Goal: Task Accomplishment & Management: Use online tool/utility

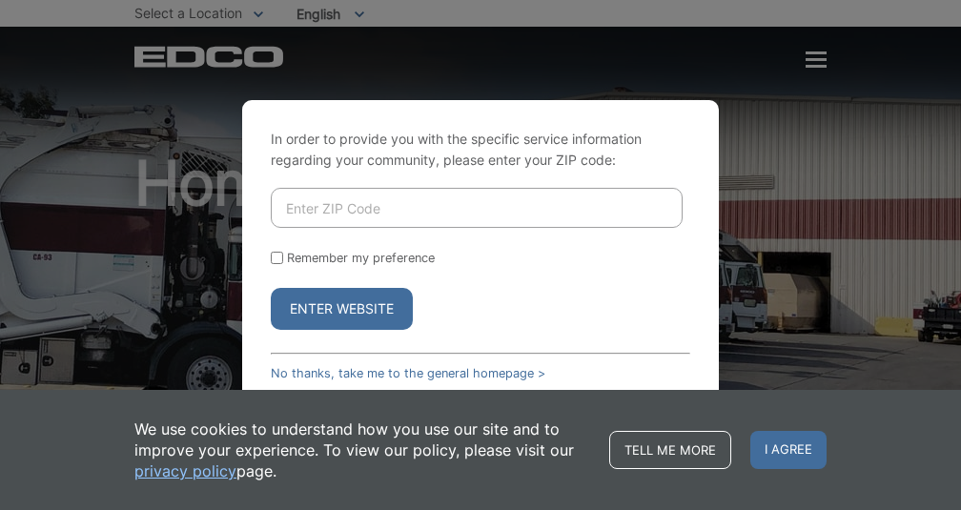
click at [317, 210] on input "Enter ZIP Code" at bounding box center [477, 208] width 412 height 40
type input "92019"
click at [341, 309] on button "Enter Website" at bounding box center [342, 309] width 142 height 42
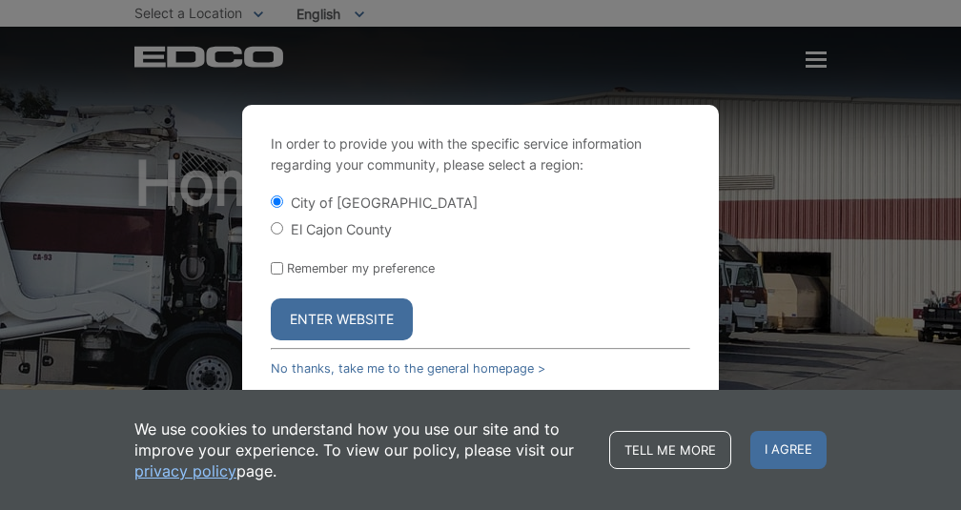
click at [279, 230] on input "El Cajon County" at bounding box center [277, 228] width 12 height 12
radio input "true"
click at [276, 265] on input "Remember my preference" at bounding box center [277, 268] width 12 height 12
checkbox input "true"
click at [303, 323] on button "Enter Website" at bounding box center [342, 319] width 142 height 42
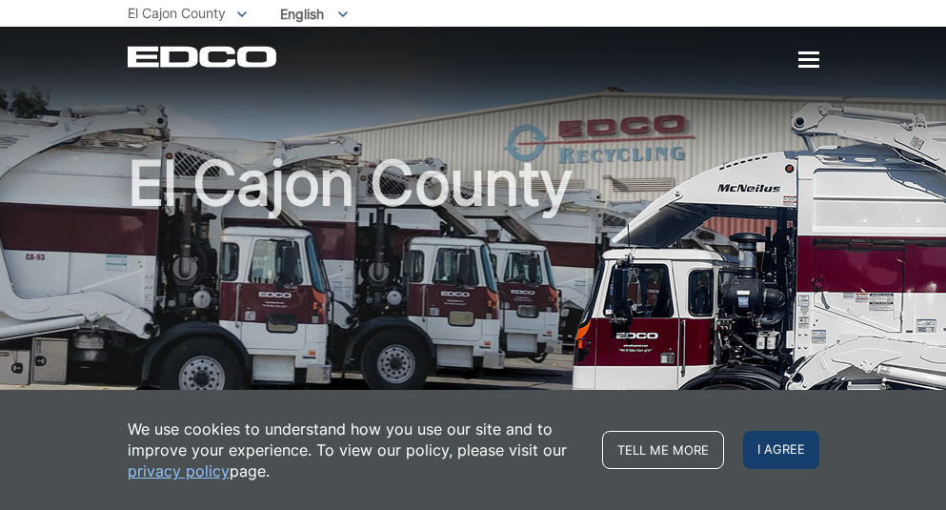
click at [781, 450] on span "I agree" at bounding box center [781, 450] width 76 height 38
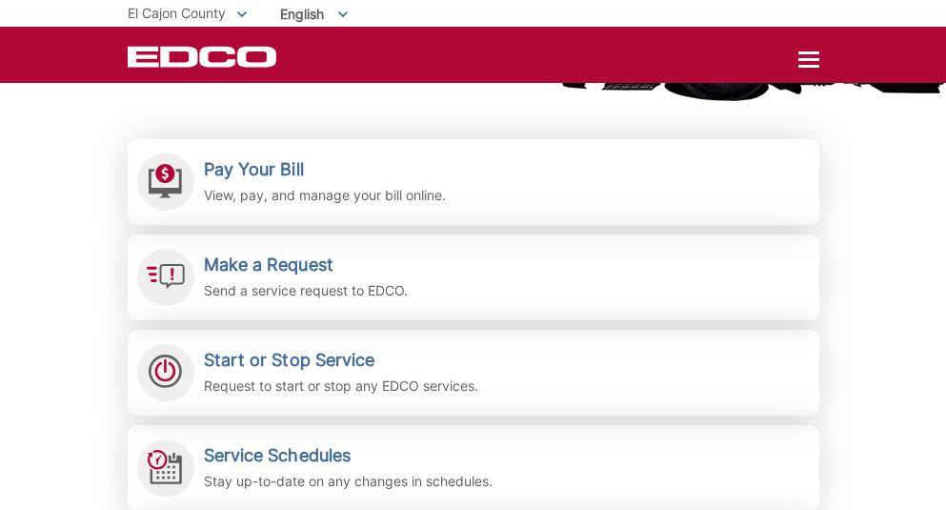
scroll to position [375, 0]
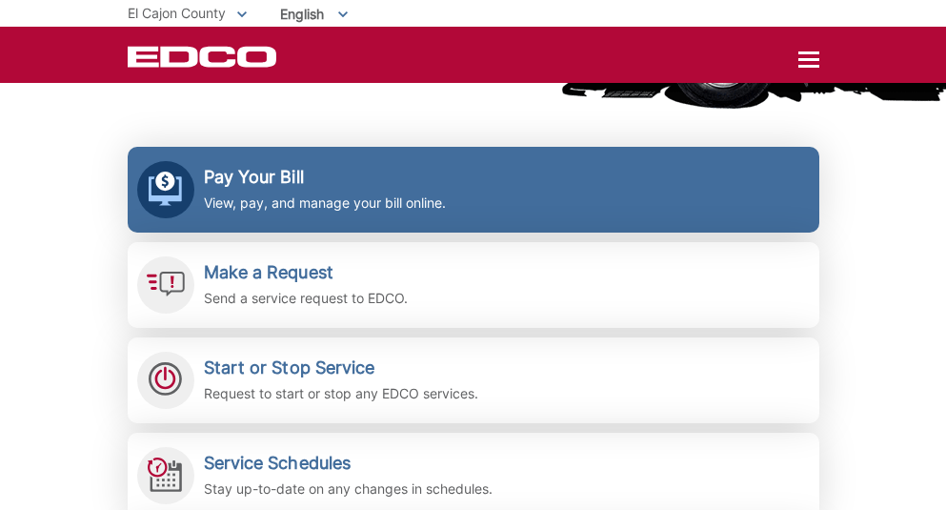
click at [229, 175] on h2 "Pay Your Bill" at bounding box center [325, 177] width 242 height 21
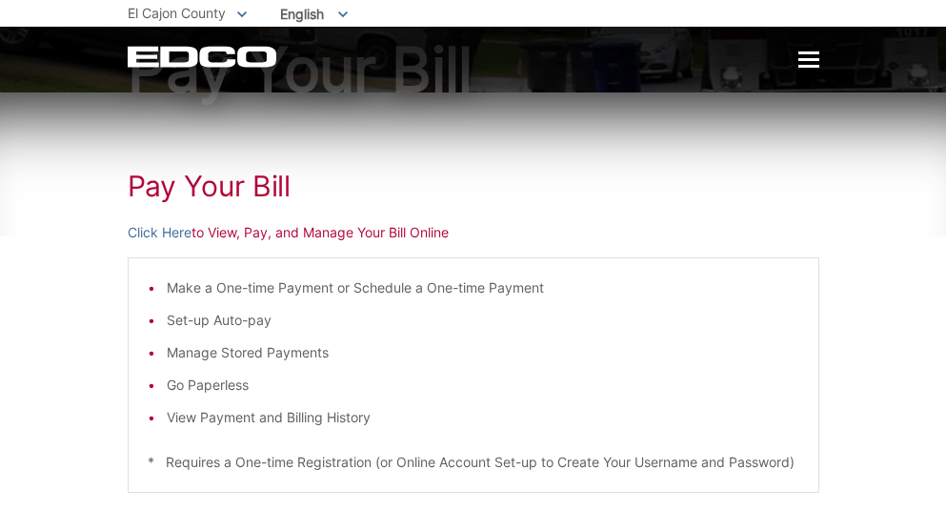
scroll to position [152, 0]
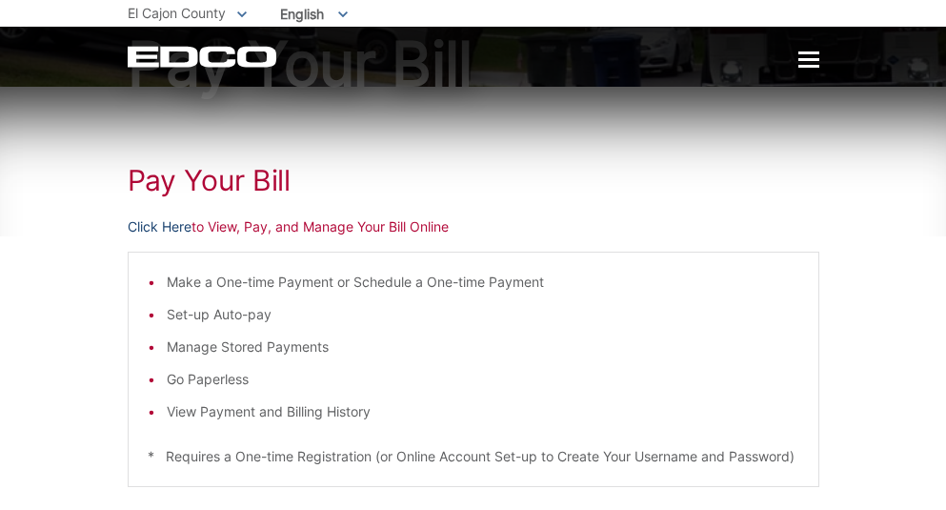
click at [164, 227] on link "Click Here" at bounding box center [160, 226] width 64 height 21
